Goal: Information Seeking & Learning: Check status

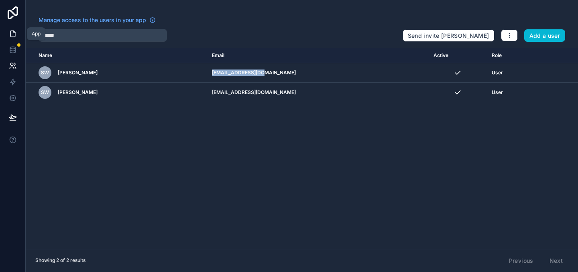
click at [16, 32] on icon at bounding box center [13, 34] width 8 height 8
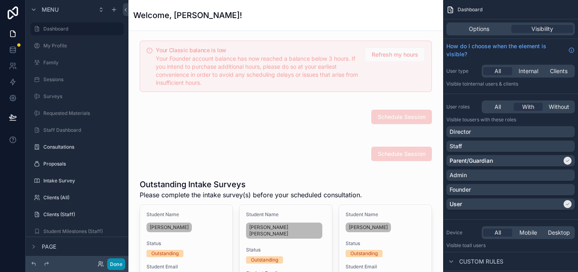
click at [119, 267] on button "Done" at bounding box center [116, 264] width 18 height 12
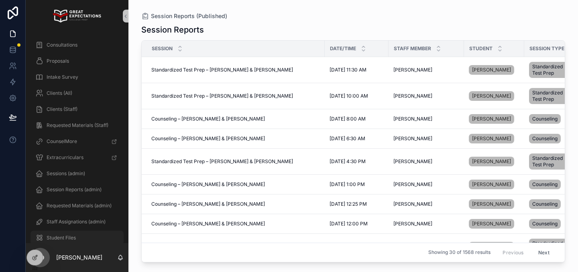
click at [69, 240] on span "Student Files" at bounding box center [61, 237] width 29 height 6
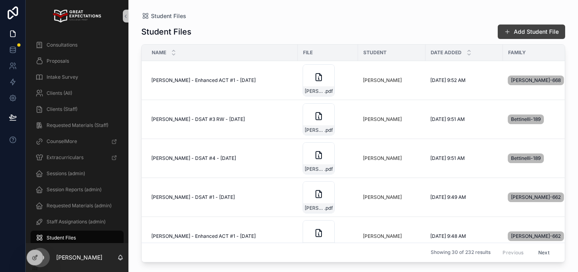
click at [540, 33] on button "Add Student File" at bounding box center [531, 31] width 67 height 14
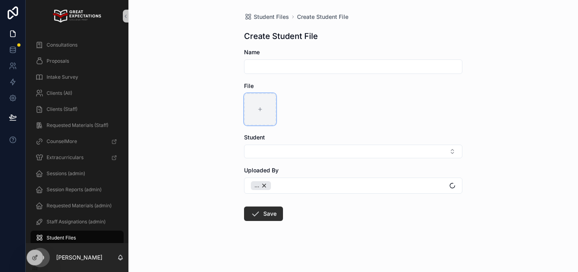
click at [254, 106] on div "scrollable content" at bounding box center [260, 109] width 32 height 32
click at [27, 262] on div at bounding box center [34, 260] width 17 height 22
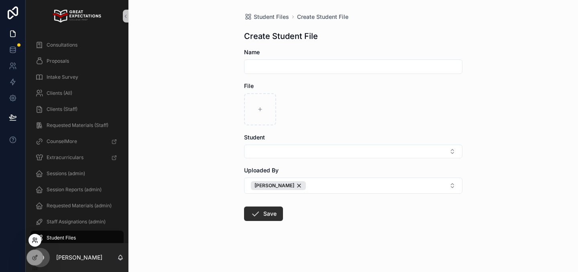
click at [33, 241] on icon at bounding box center [35, 240] width 6 height 6
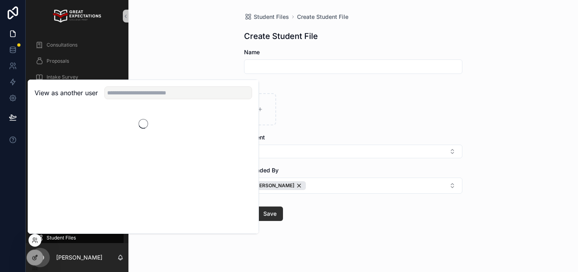
click at [32, 255] on icon at bounding box center [35, 257] width 6 height 6
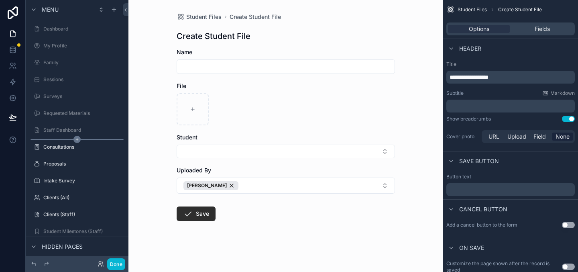
click at [77, 142] on icon "scrollable content" at bounding box center [76, 139] width 7 height 7
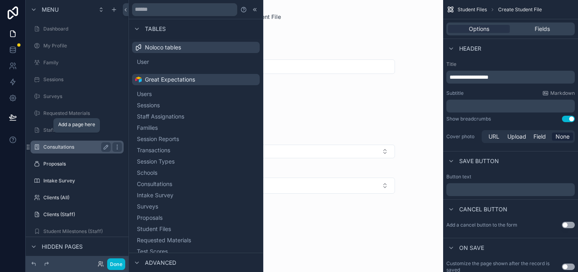
click at [61, 149] on label "Consultations" at bounding box center [75, 147] width 64 height 6
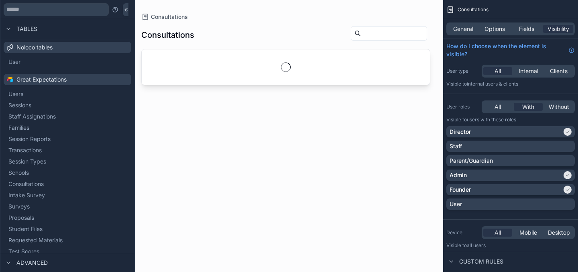
scroll to position [7, 0]
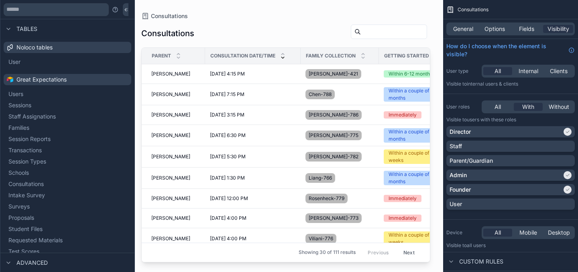
click at [242, 74] on div "scrollable content" at bounding box center [285, 131] width 315 height 262
click at [189, 73] on div "[PERSON_NAME] [PERSON_NAME]" at bounding box center [175, 74] width 49 height 6
click at [183, 133] on span "[PERSON_NAME]" at bounding box center [170, 135] width 39 height 6
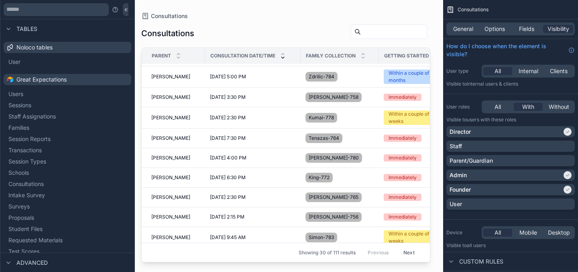
scroll to position [242, 0]
click at [183, 178] on div "[PERSON_NAME] [PERSON_NAME]" at bounding box center [175, 177] width 49 height 6
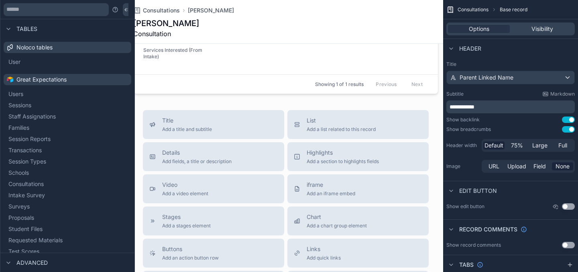
scroll to position [394, 0]
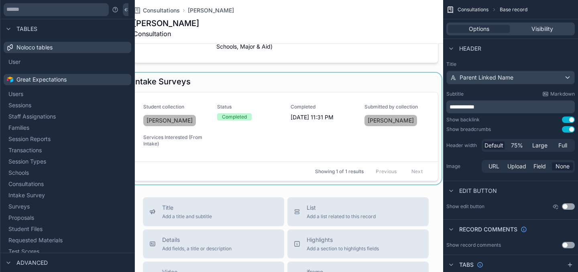
click at [229, 101] on div "scrollable content" at bounding box center [285, 129] width 315 height 112
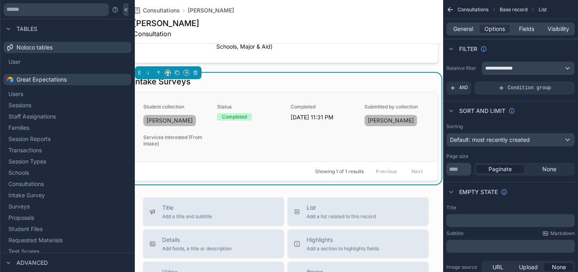
click at [179, 93] on link "Student collection [PERSON_NAME] Status Completed Completed [DATE] 11:31 PM Sub…" at bounding box center [286, 126] width 304 height 69
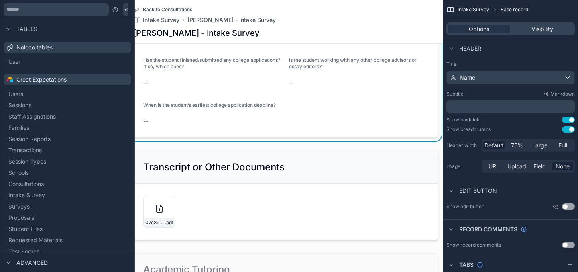
scroll to position [436, 0]
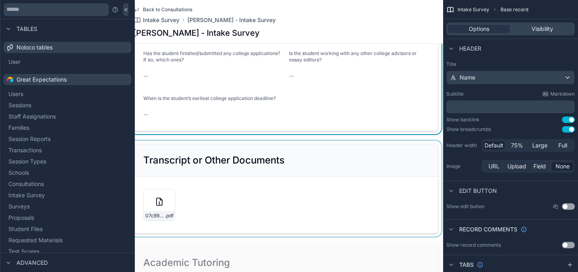
click at [223, 161] on div "scrollable content" at bounding box center [285, 188] width 315 height 96
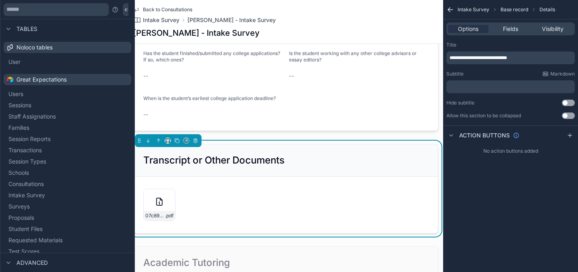
click at [298, 144] on div "Transcript or Other Documents" at bounding box center [286, 160] width 304 height 33
click at [510, 28] on span "Fields" at bounding box center [510, 29] width 15 height 8
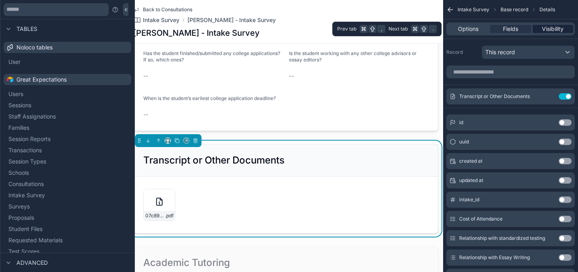
click at [563, 33] on span "Visibility" at bounding box center [553, 29] width 22 height 8
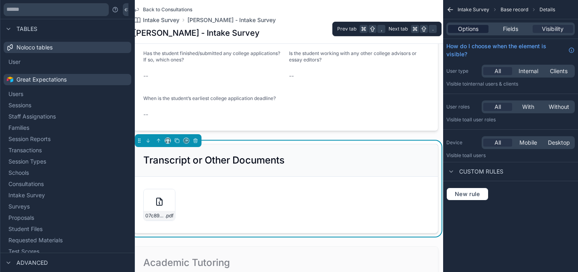
click at [471, 29] on span "Options" at bounding box center [468, 29] width 20 height 8
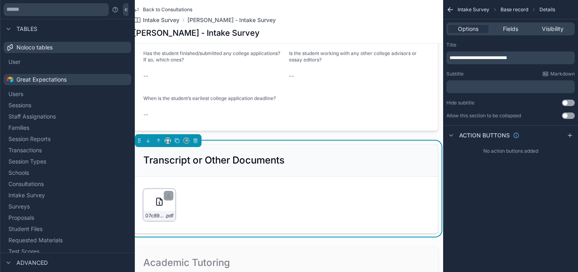
click at [165, 203] on div "07c89b37-0ea0-45f6-aa9c-746801f2ae6c .pdf" at bounding box center [159, 205] width 32 height 32
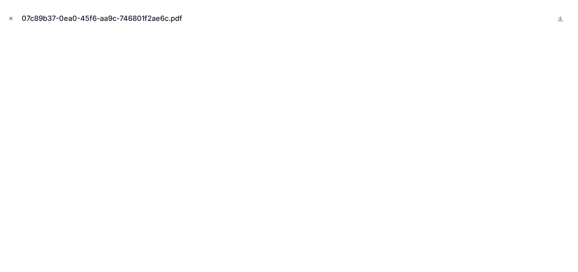
click at [9, 14] on button "Close modal" at bounding box center [10, 18] width 9 height 9
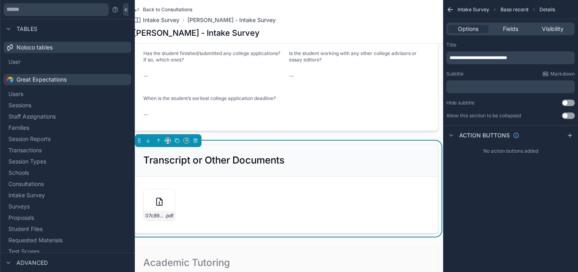
click at [237, 177] on form "07c89b37-0ea0-45f6-aa9c-746801f2ae6c .pdf" at bounding box center [286, 205] width 304 height 56
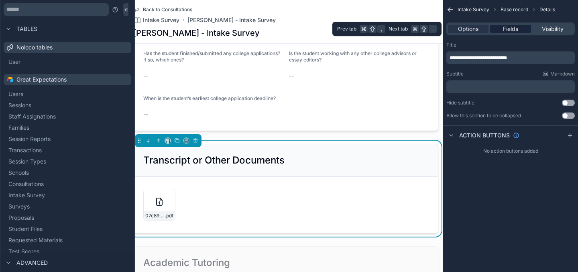
click at [509, 28] on span "Fields" at bounding box center [510, 29] width 15 height 8
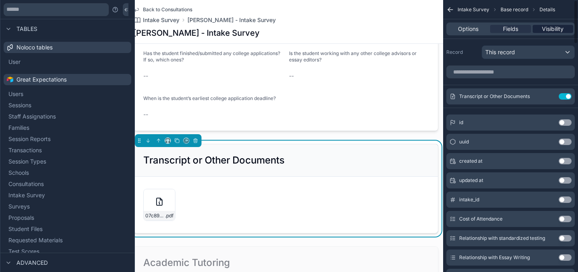
click at [557, 26] on span "Visibility" at bounding box center [553, 29] width 22 height 8
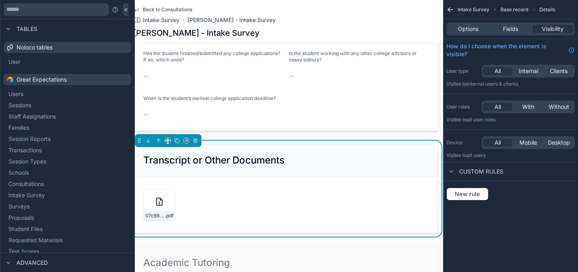
click at [474, 165] on div "Custom rules" at bounding box center [510, 171] width 135 height 19
click at [454, 169] on div "scrollable content" at bounding box center [451, 172] width 10 height 10
click at [475, 12] on div "Intake Survey Base record Details" at bounding box center [510, 9] width 135 height 19
click at [476, 33] on div "Options Fields Visibility" at bounding box center [510, 28] width 128 height 13
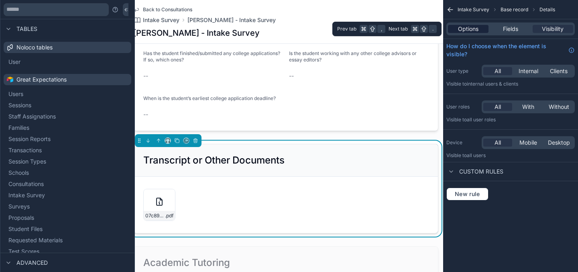
click at [476, 33] on span "Options" at bounding box center [468, 29] width 20 height 8
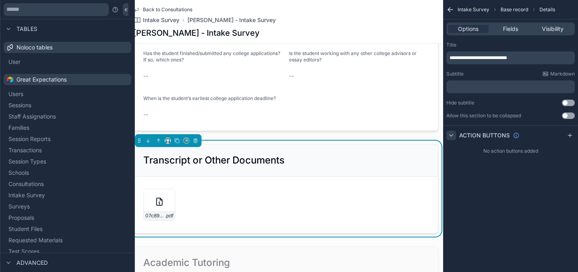
click at [452, 139] on div "scrollable content" at bounding box center [451, 135] width 10 height 10
click at [452, 138] on div "scrollable content" at bounding box center [451, 135] width 10 height 10
click at [157, 186] on div "07c89b37-0ea0-45f6-aa9c-746801f2ae6c .pdf" at bounding box center [285, 204] width 285 height 37
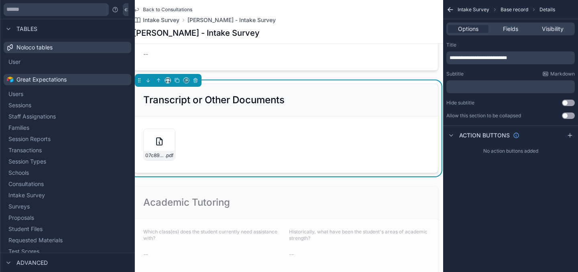
scroll to position [488, 0]
